Goal: Task Accomplishment & Management: Manage account settings

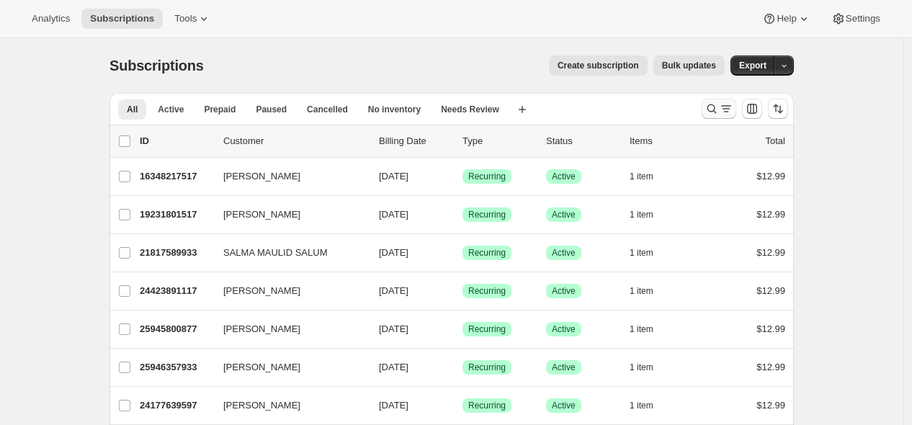
click at [716, 110] on icon "Search and filter results" at bounding box center [712, 109] width 14 height 14
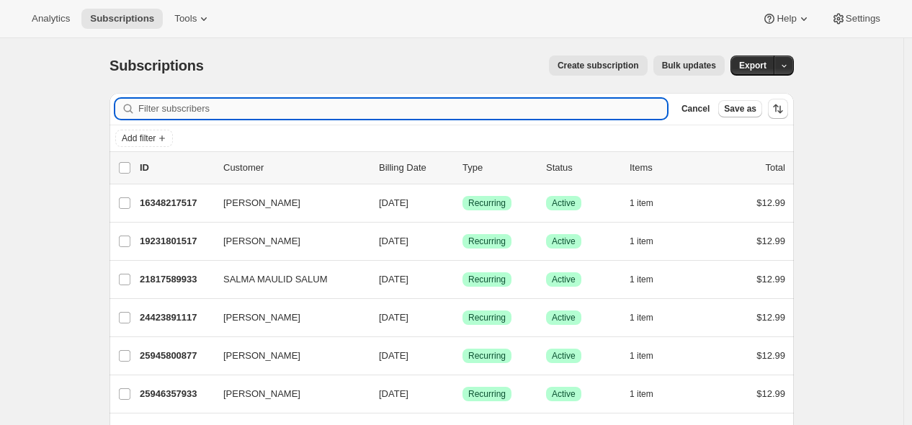
click at [522, 104] on input "Filter subscribers" at bounding box center [402, 109] width 529 height 20
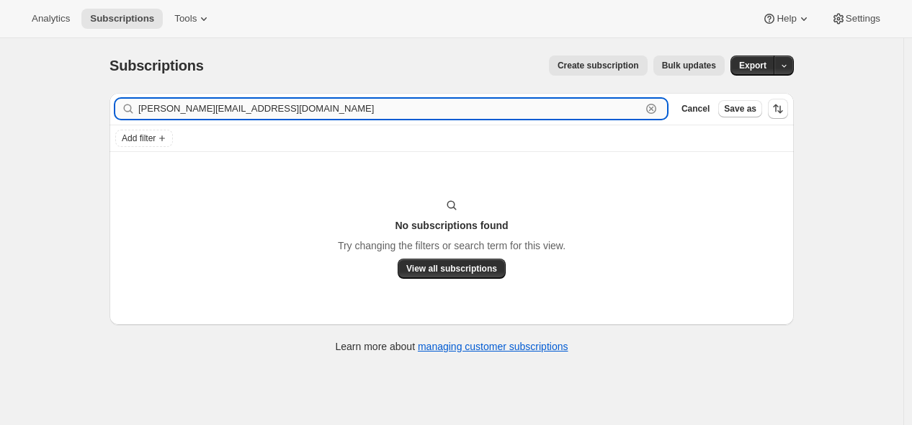
click at [259, 110] on input "[PERSON_NAME][EMAIL_ADDRESS][DOMAIN_NAME]" at bounding box center [389, 109] width 503 height 20
paste input "leedianne966"
type input "[EMAIL_ADDRESS][DOMAIN_NAME]"
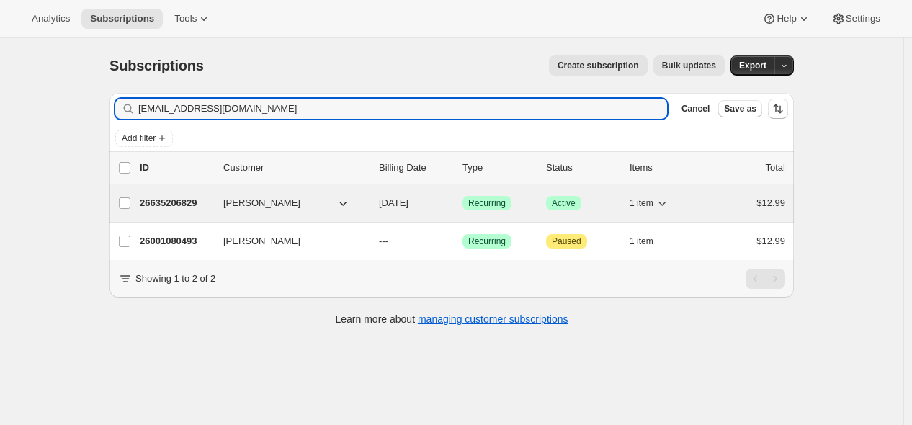
click at [174, 198] on p "26635206829" at bounding box center [176, 203] width 72 height 14
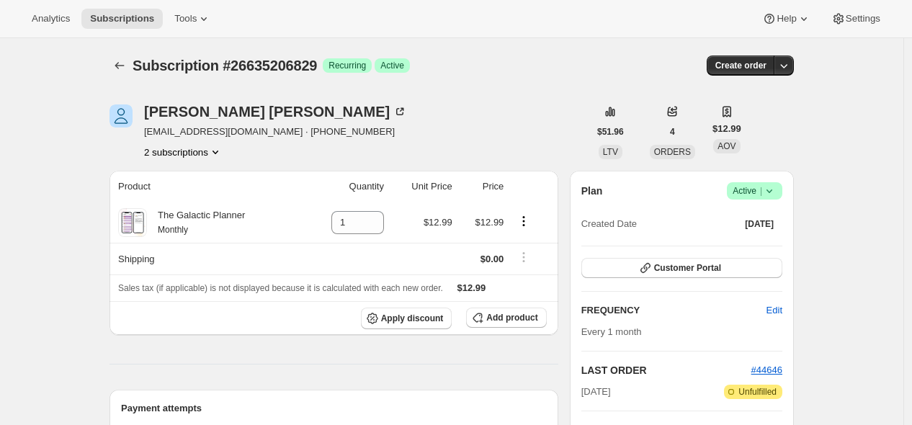
click at [772, 190] on icon at bounding box center [770, 191] width 6 height 4
click at [753, 244] on span "Cancel subscription" at bounding box center [753, 243] width 81 height 11
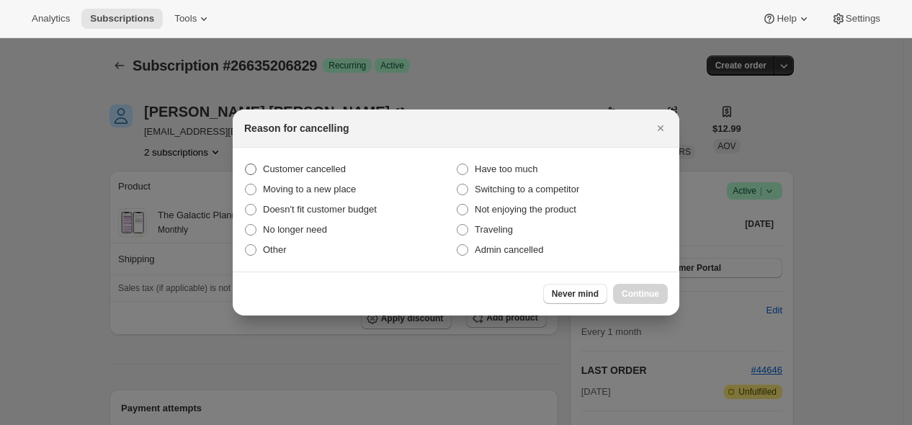
click at [361, 170] on label "Customer cancelled" at bounding box center [350, 169] width 212 height 20
click at [246, 164] on input "Customer cancelled" at bounding box center [245, 164] width 1 height 1
radio input "true"
click at [635, 290] on span "Continue" at bounding box center [640, 294] width 37 height 12
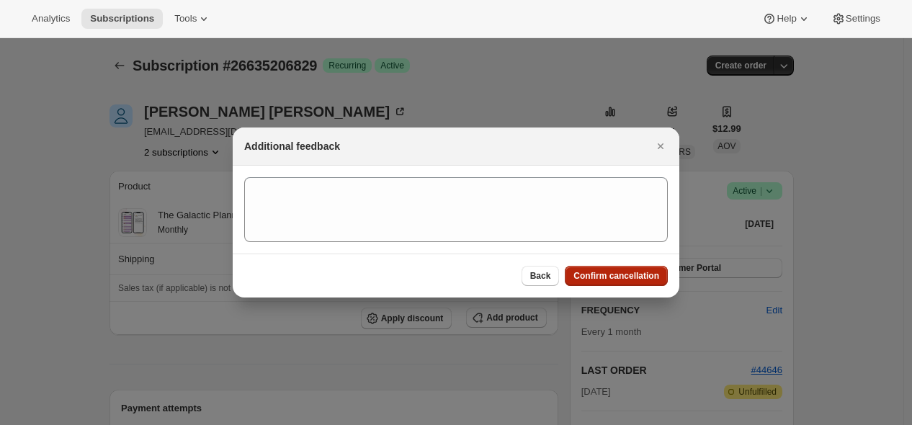
click at [622, 273] on span "Confirm cancellation" at bounding box center [617, 276] width 86 height 12
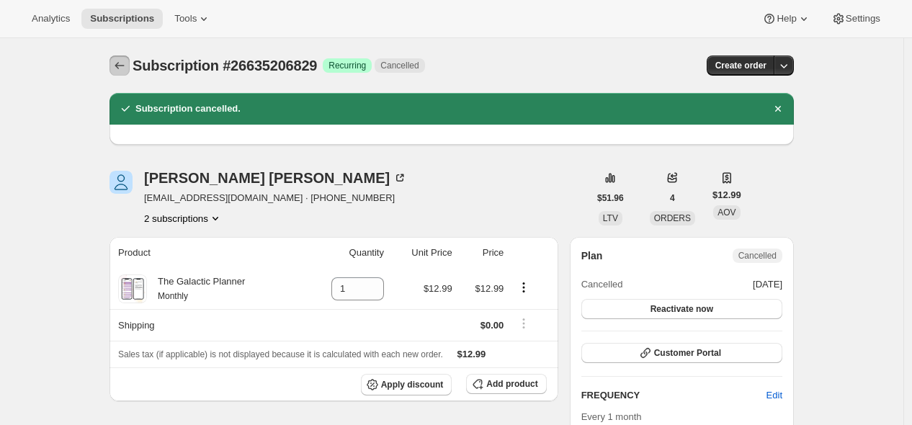
drag, startPoint x: 130, startPoint y: 66, endPoint x: 130, endPoint y: 58, distance: 7.2
click at [127, 65] on icon "Subscriptions" at bounding box center [119, 65] width 14 height 14
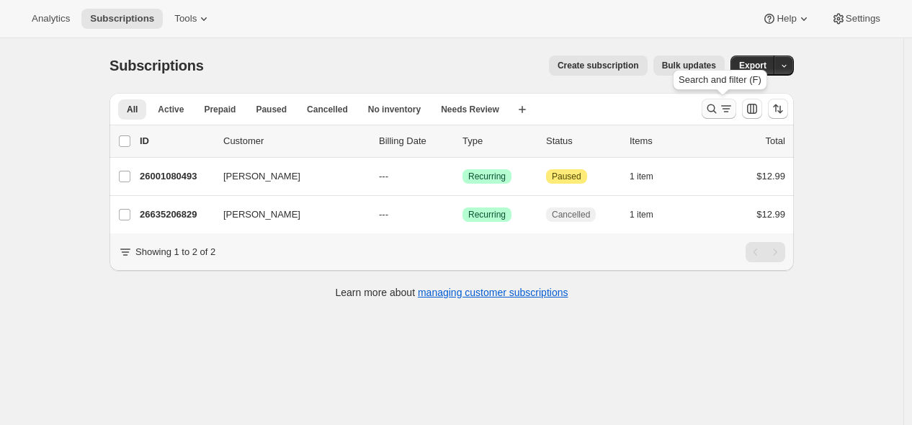
click at [715, 111] on icon "Search and filter results" at bounding box center [712, 109] width 14 height 14
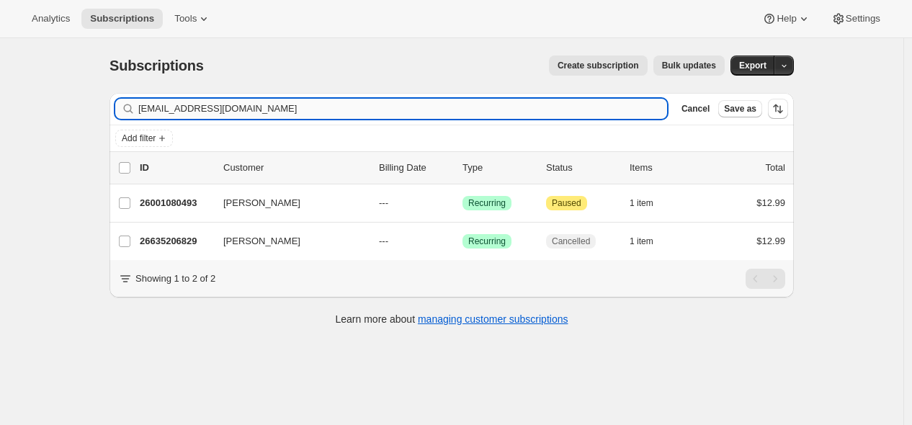
click at [533, 112] on input "[EMAIL_ADDRESS][DOMAIN_NAME]" at bounding box center [402, 109] width 529 height 20
type input "[EMAIL_ADDRESS][DOMAIN_NAME]"
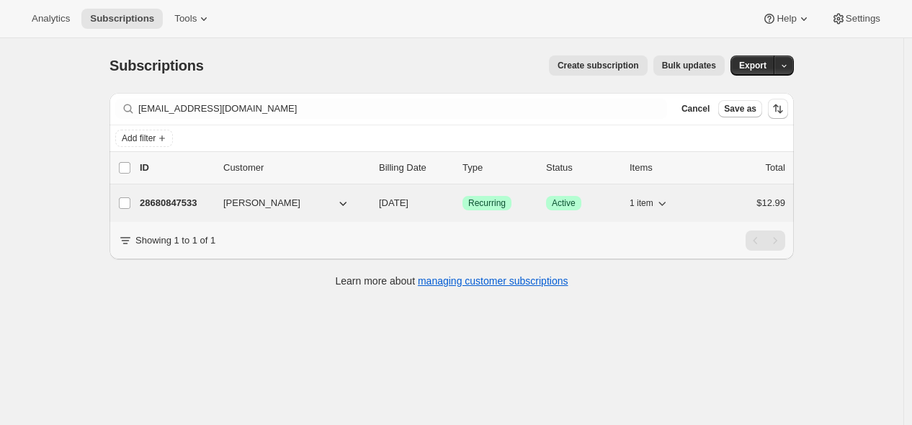
click at [184, 202] on p "28680847533" at bounding box center [176, 203] width 72 height 14
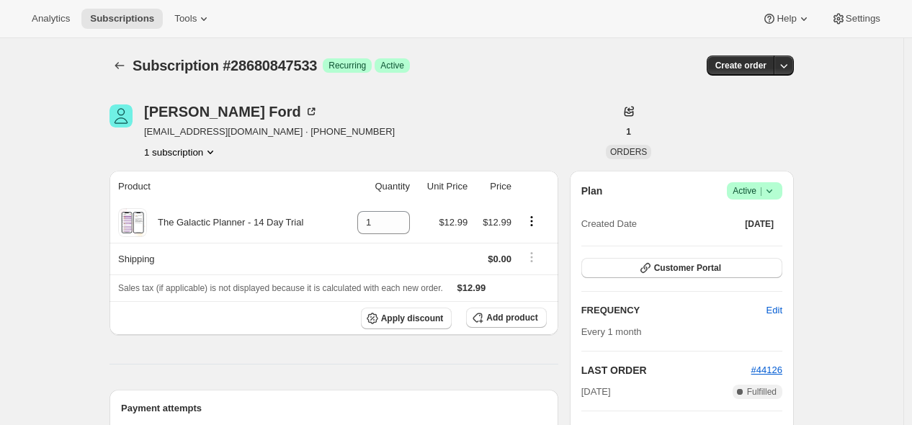
click at [773, 190] on icon at bounding box center [769, 191] width 14 height 14
click at [757, 248] on span "Cancel subscription" at bounding box center [753, 243] width 81 height 11
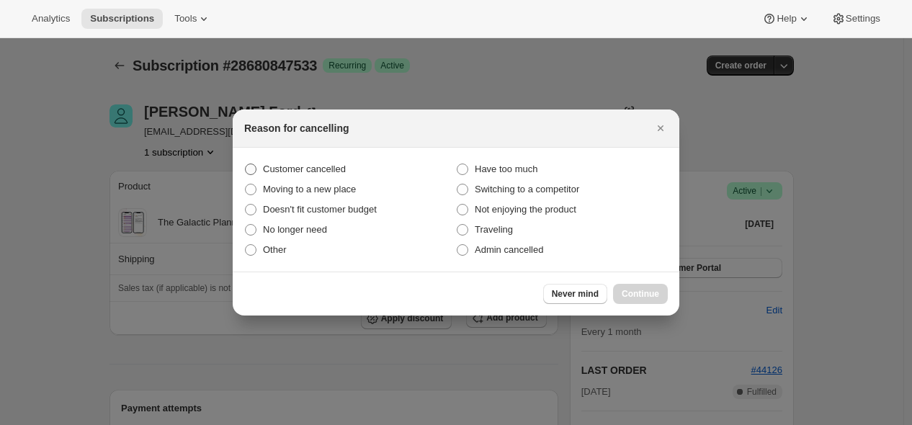
click at [322, 167] on span "Customer cancelled" at bounding box center [304, 169] width 83 height 11
click at [246, 164] on input "Customer cancelled" at bounding box center [245, 164] width 1 height 1
radio input "true"
click at [643, 293] on span "Continue" at bounding box center [640, 294] width 37 height 12
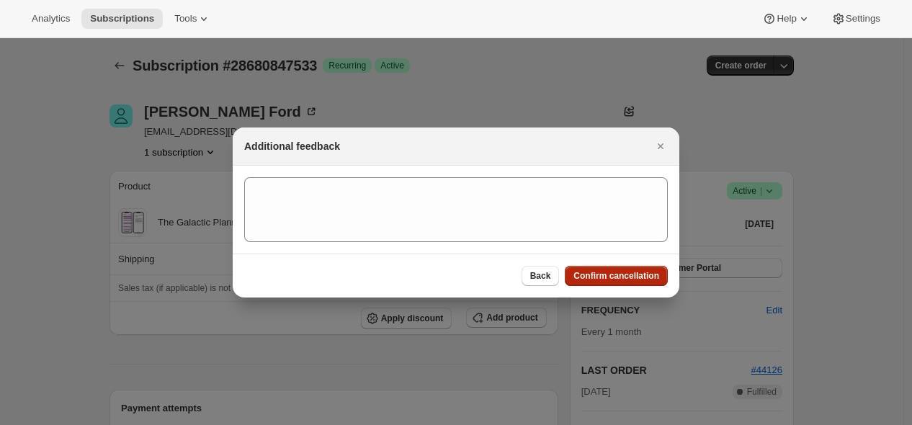
click at [628, 275] on span "Confirm cancellation" at bounding box center [617, 276] width 86 height 12
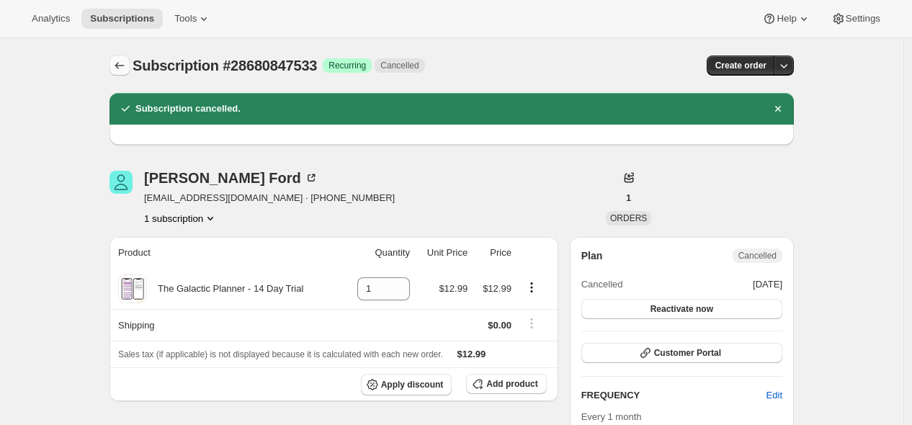
click at [127, 71] on icon "Subscriptions" at bounding box center [119, 65] width 14 height 14
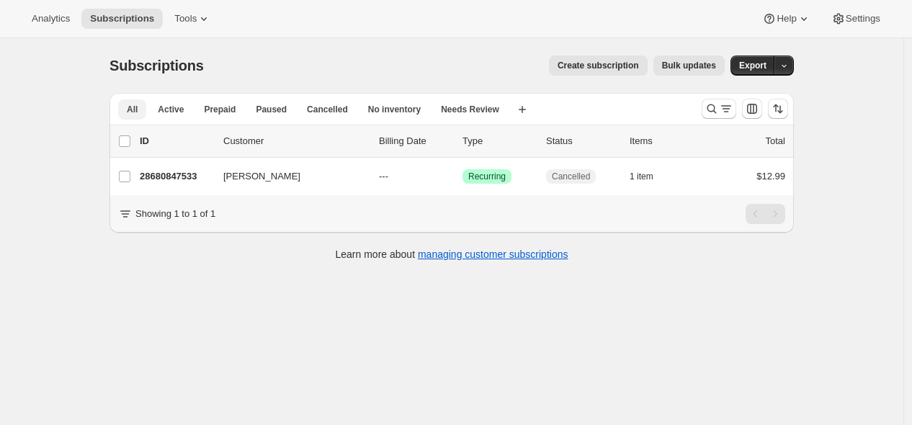
click at [133, 107] on span "All" at bounding box center [132, 110] width 11 height 12
click at [726, 107] on icon "Search and filter results" at bounding box center [726, 109] width 14 height 14
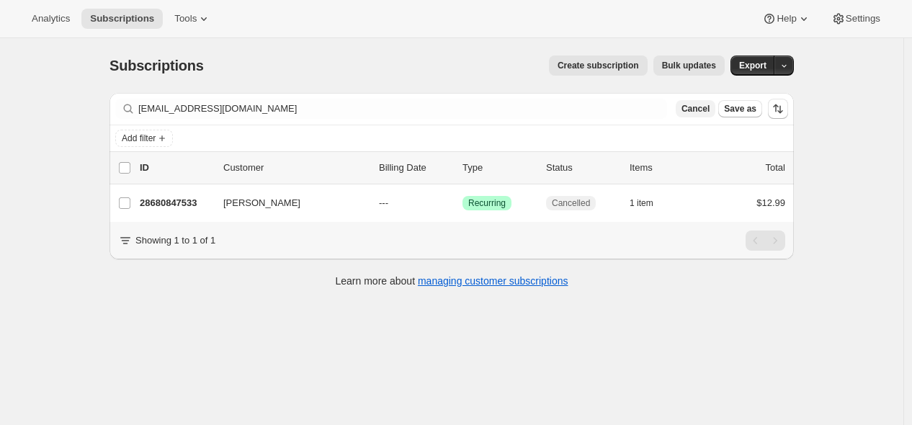
click at [697, 106] on span "Cancel" at bounding box center [696, 109] width 28 height 12
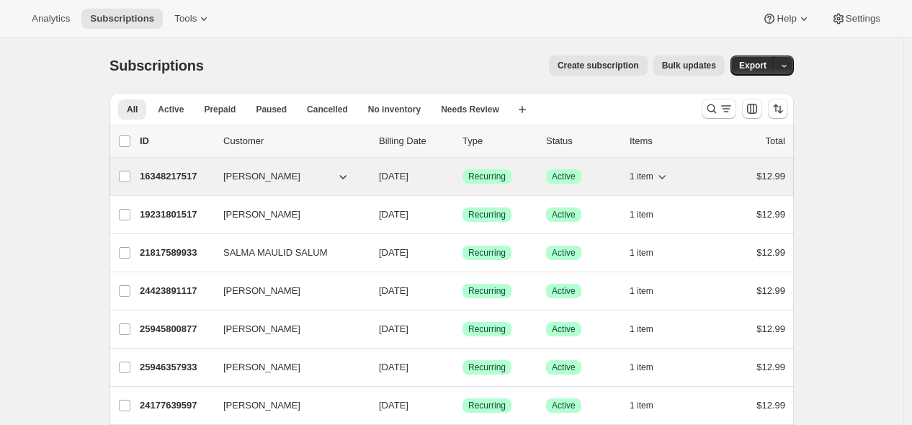
click at [349, 180] on icon "button" at bounding box center [343, 176] width 14 height 14
click at [316, 180] on button "[PERSON_NAME]" at bounding box center [287, 176] width 144 height 23
click at [211, 179] on p "16348217517" at bounding box center [176, 176] width 72 height 14
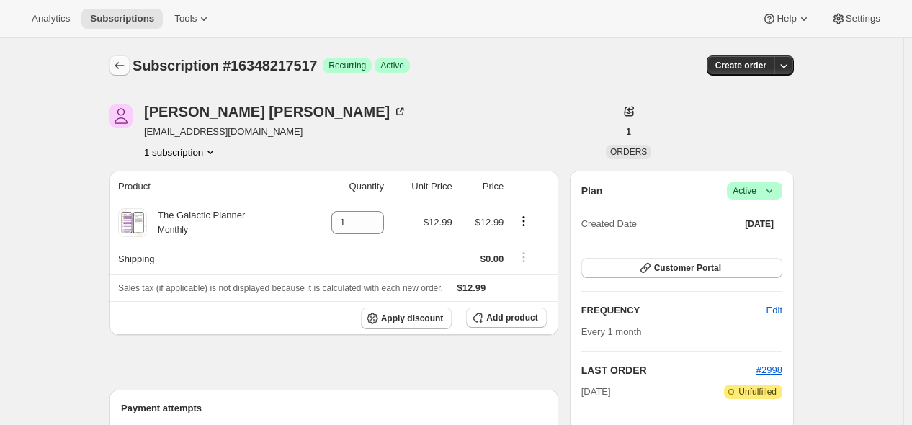
click at [123, 61] on icon "Subscriptions" at bounding box center [119, 65] width 14 height 14
